Goal: Check status: Check status

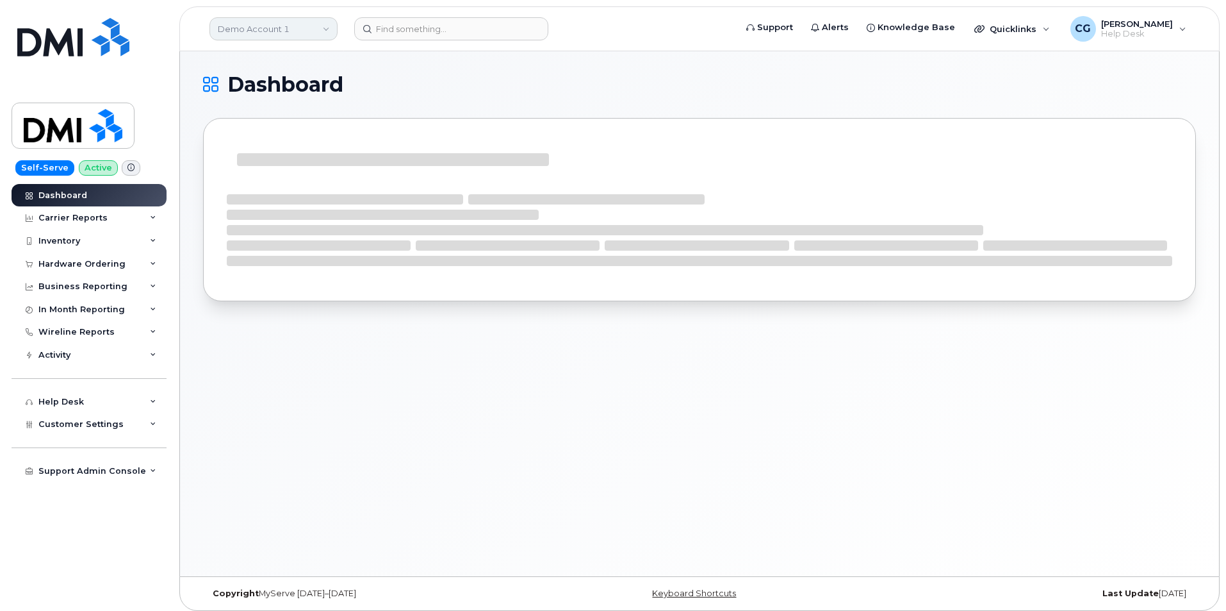
click at [254, 30] on link "Demo Account 1" at bounding box center [274, 28] width 128 height 23
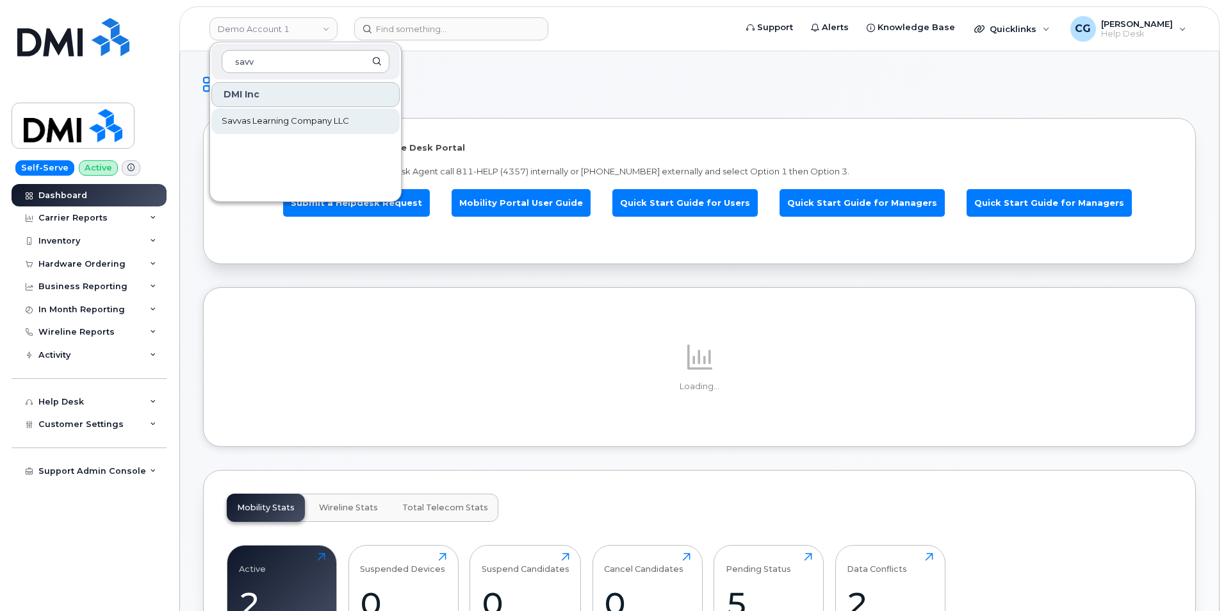
type input "savv"
click at [265, 128] on link "Savvas Learning Company LLC" at bounding box center [305, 121] width 188 height 26
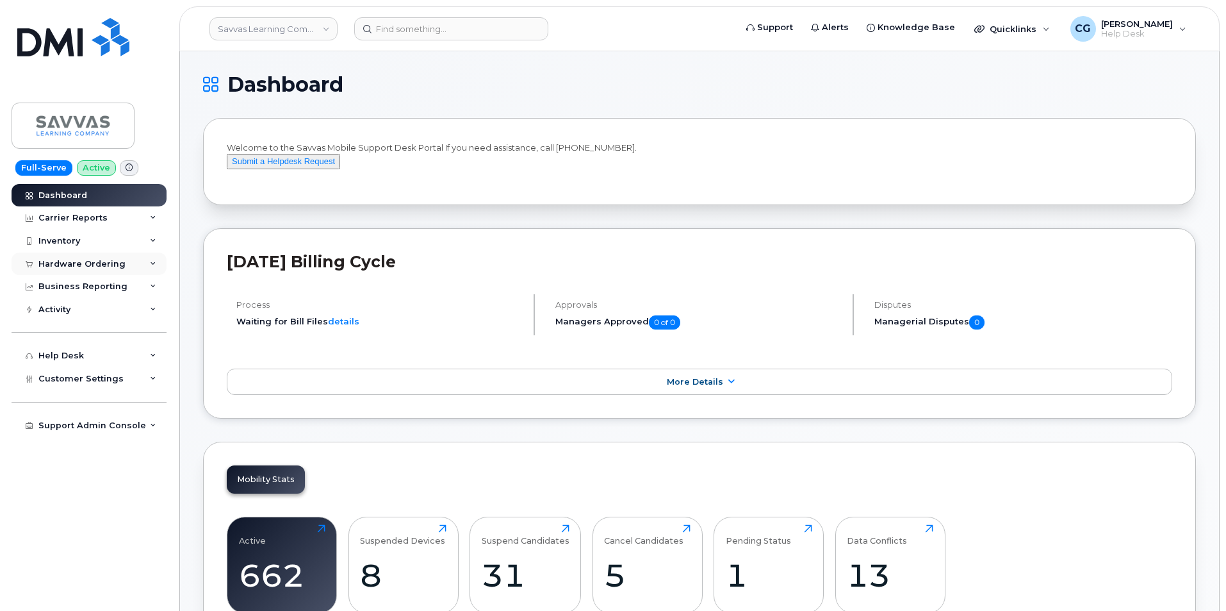
click at [62, 263] on div "Hardware Ordering" at bounding box center [81, 264] width 87 height 10
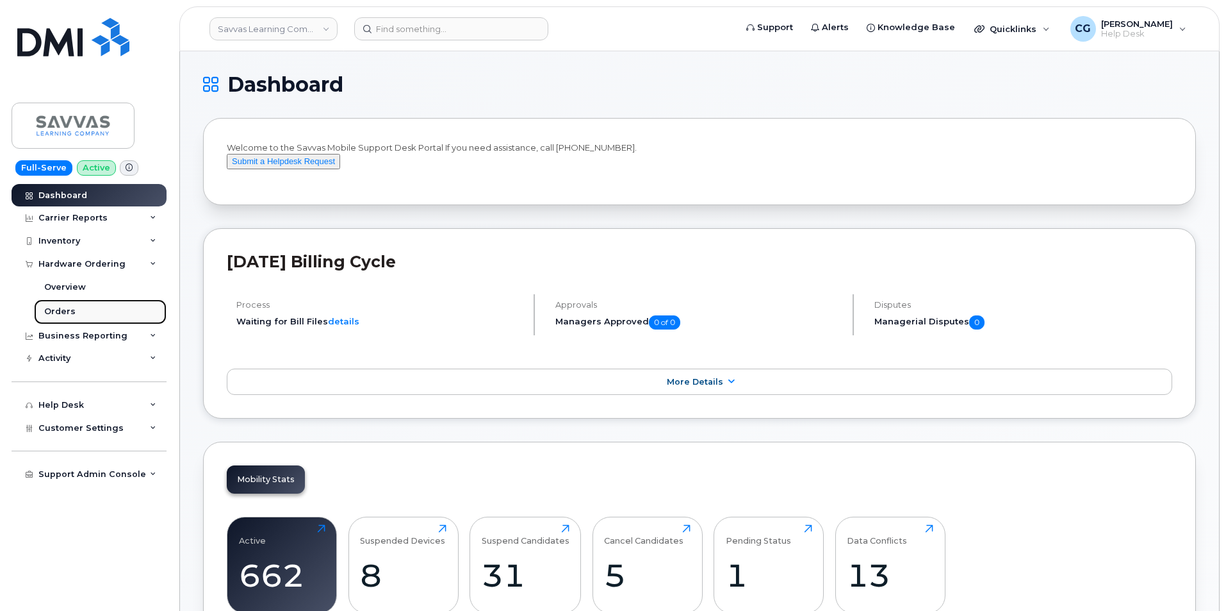
click at [67, 315] on div "Orders" at bounding box center [59, 312] width 31 height 12
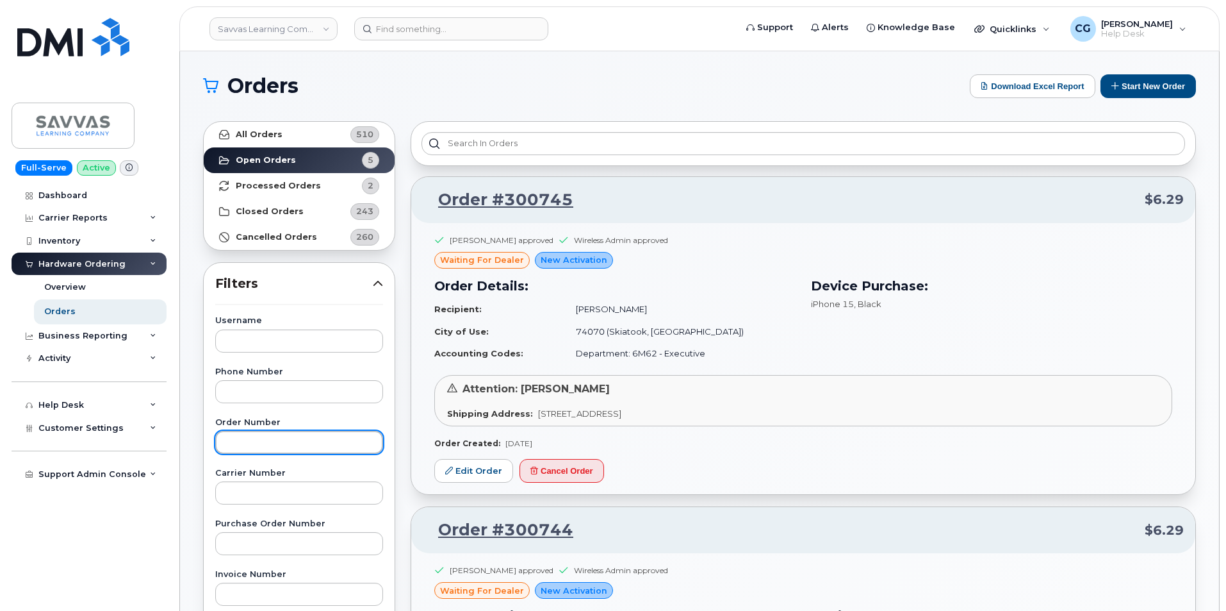
click at [263, 445] on input "text" at bounding box center [299, 442] width 168 height 23
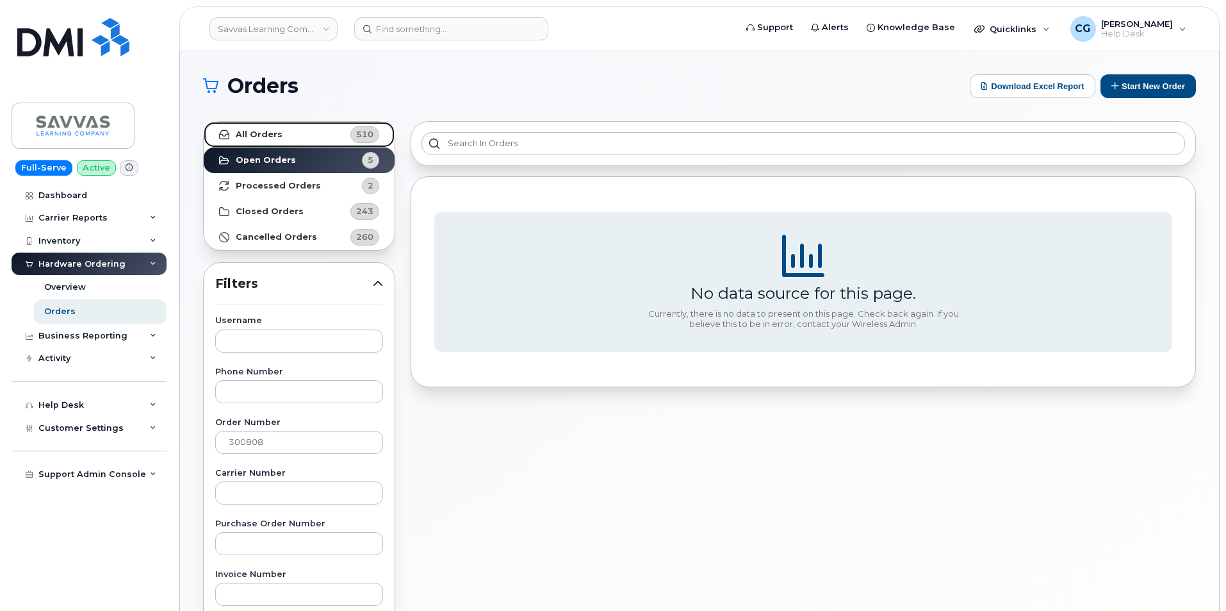
click at [255, 130] on strong "All Orders" at bounding box center [259, 134] width 47 height 10
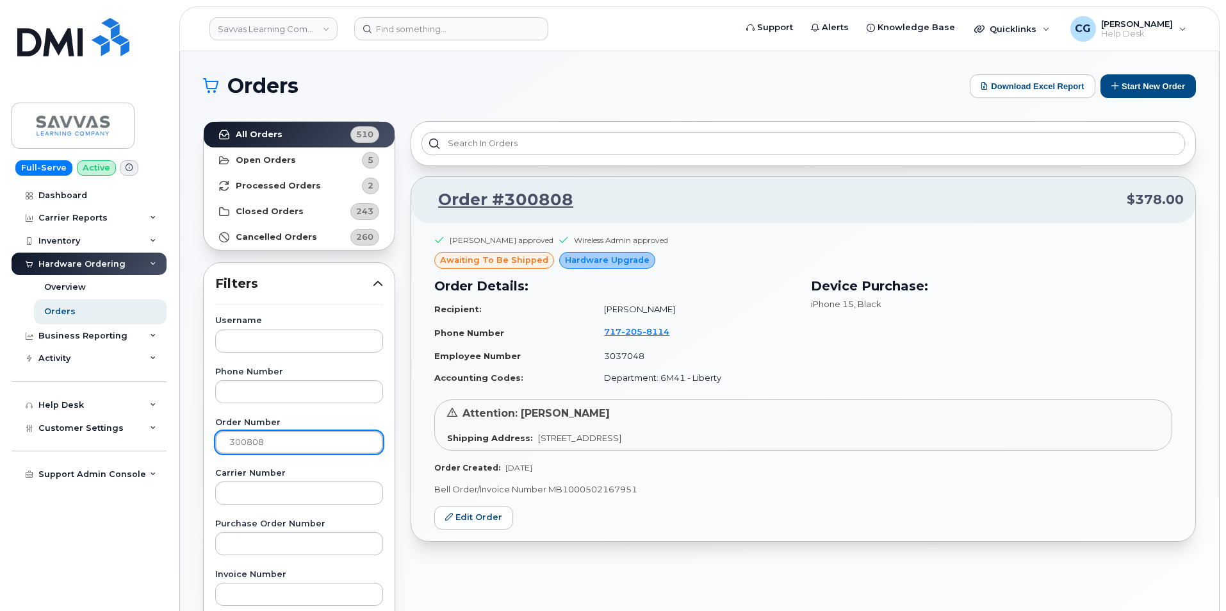
click at [285, 440] on input "300808" at bounding box center [299, 442] width 168 height 23
type input "300809"
click at [1139, 25] on span "[PERSON_NAME]" at bounding box center [1137, 24] width 72 height 10
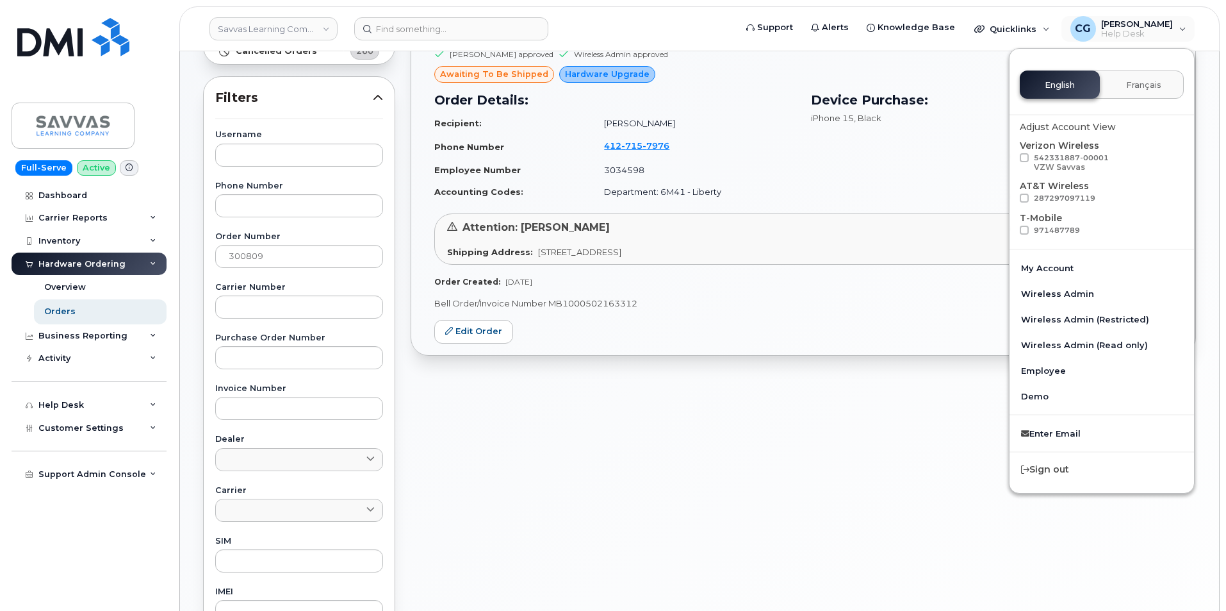
scroll to position [192, 0]
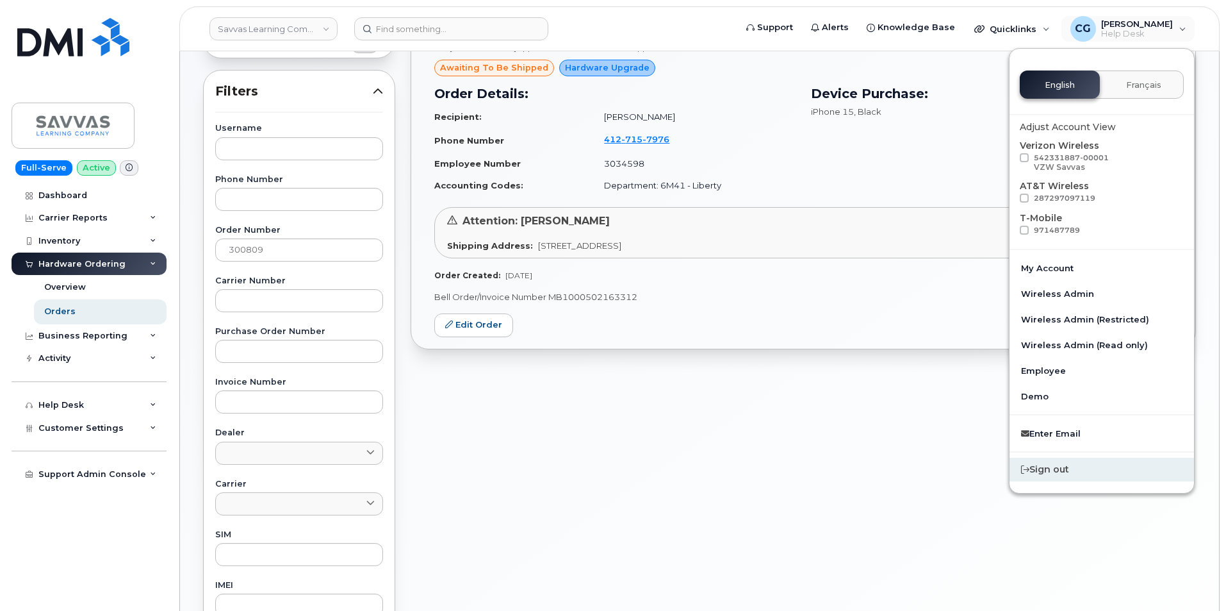
click at [1068, 468] on div "Sign out" at bounding box center [1102, 470] width 185 height 24
